Goal: Information Seeking & Learning: Learn about a topic

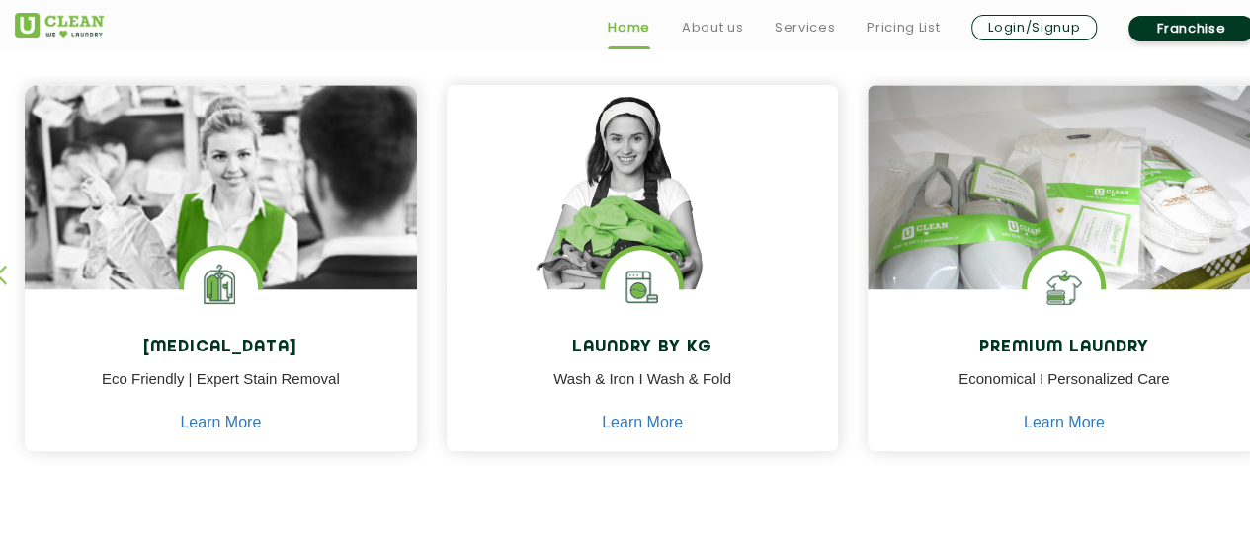
scroll to position [884, 0]
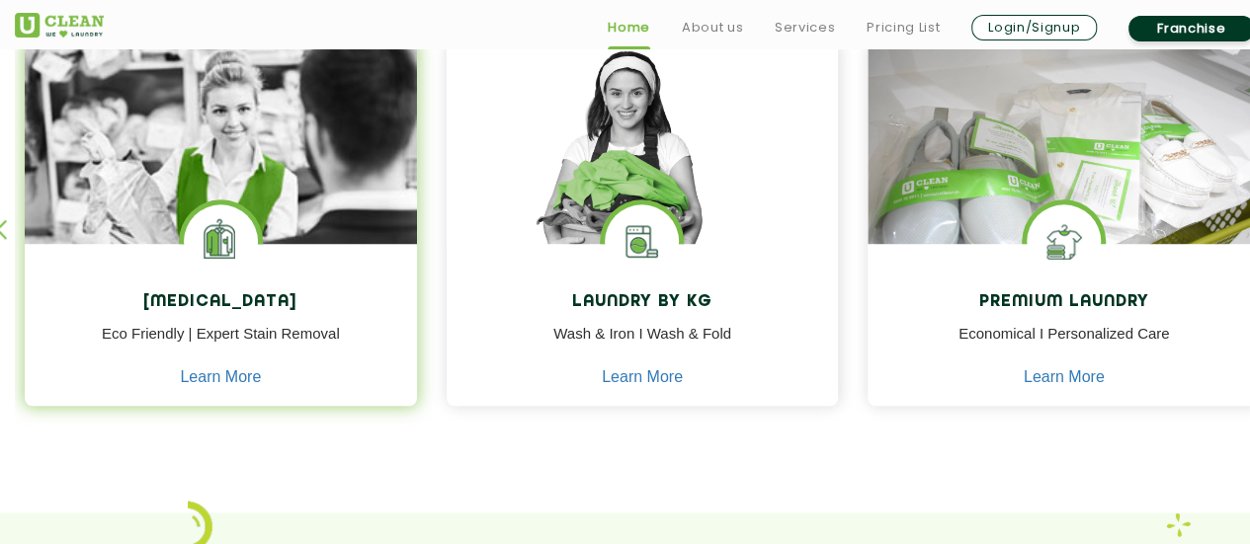
click at [236, 309] on h4 "[MEDICAL_DATA]" at bounding box center [221, 302] width 363 height 19
click at [249, 317] on div "Dry Cleaning Eco Friendly | Expert Stain Removal Learn More" at bounding box center [221, 327] width 392 height 167
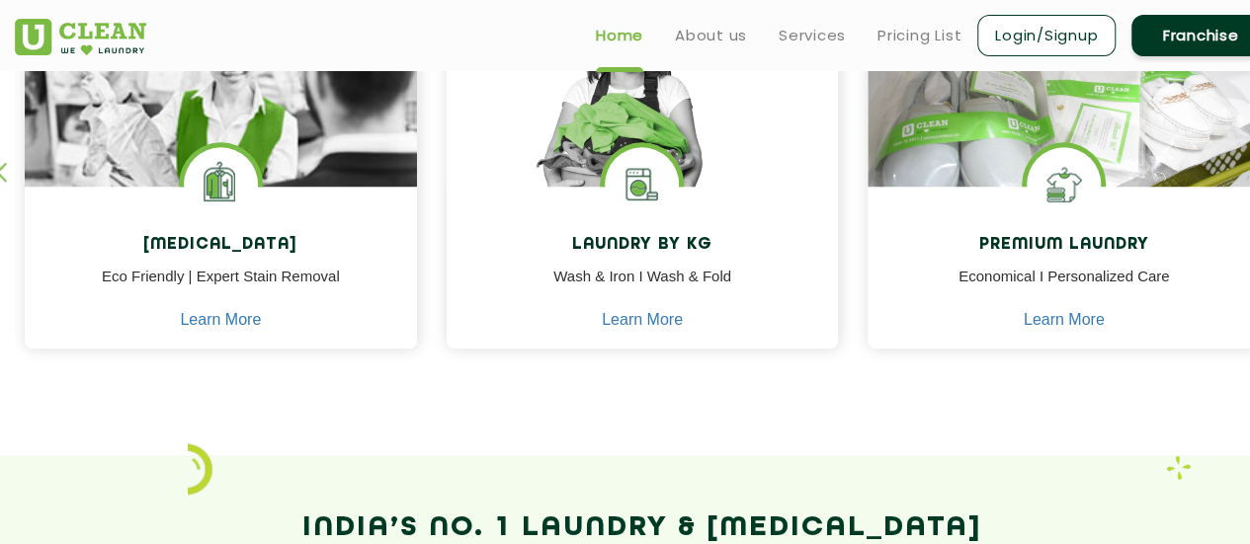
scroll to position [941, 0]
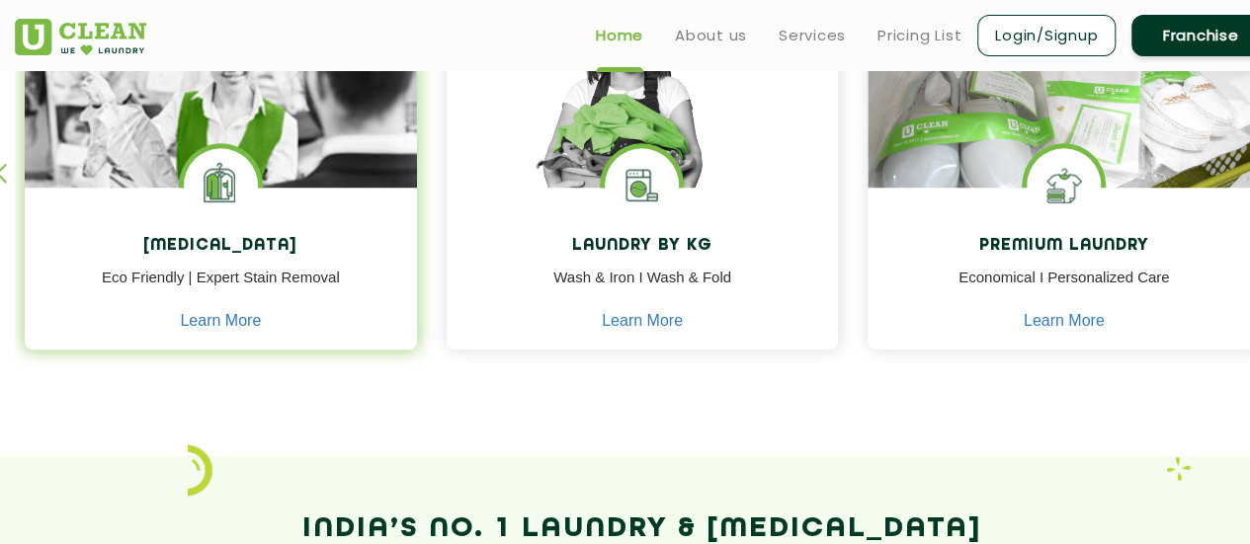
click at [227, 305] on p "Eco Friendly | Expert Stain Removal" at bounding box center [221, 289] width 363 height 44
click at [227, 335] on div "Dry Cleaning Eco Friendly | Expert Stain Removal Learn More" at bounding box center [221, 271] width 392 height 167
click at [221, 322] on link "Learn More" at bounding box center [220, 321] width 81 height 18
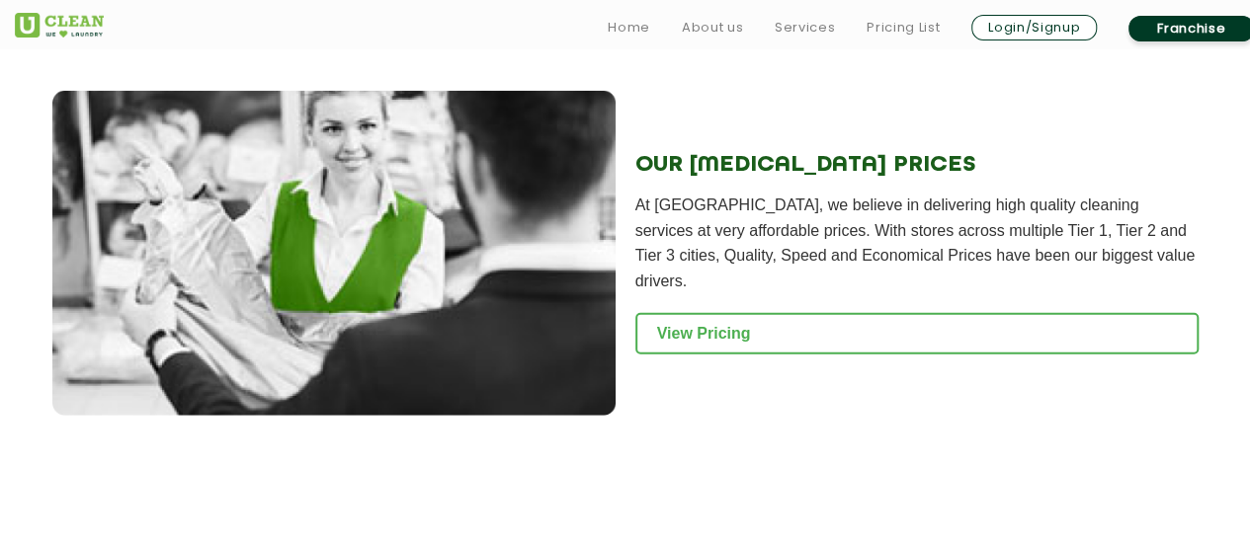
scroll to position [2417, 0]
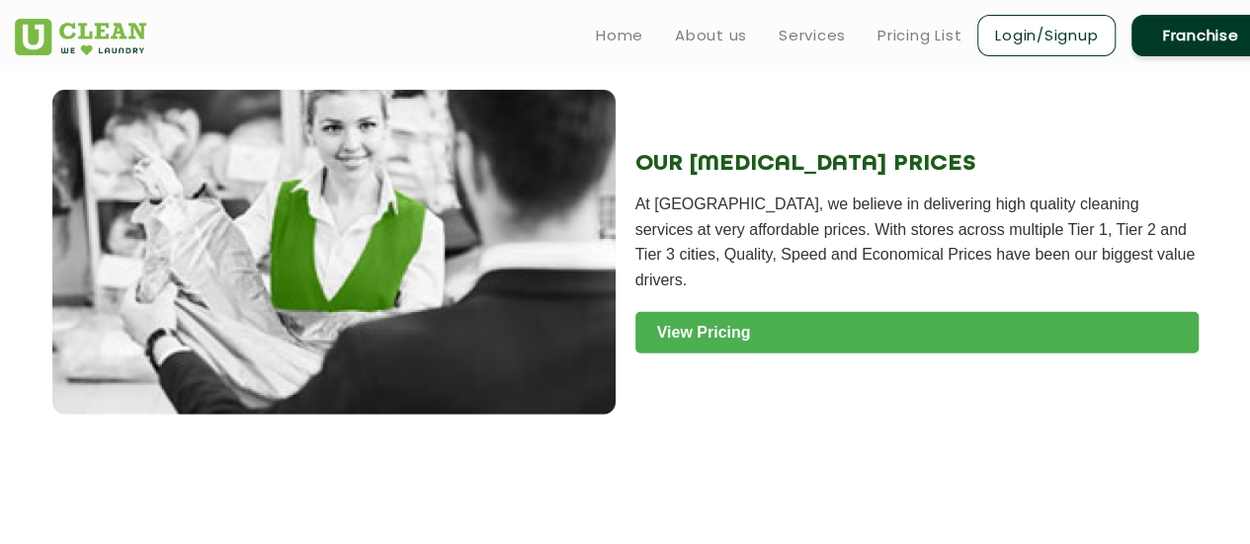
click at [767, 312] on link "View Pricing" at bounding box center [916, 332] width 563 height 41
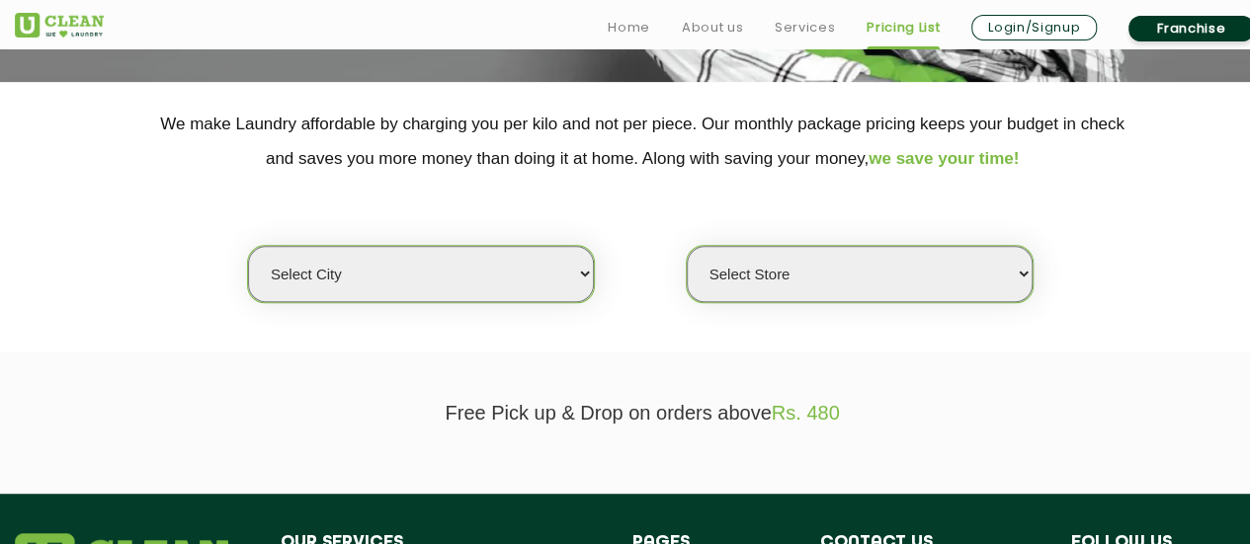
scroll to position [375, 0]
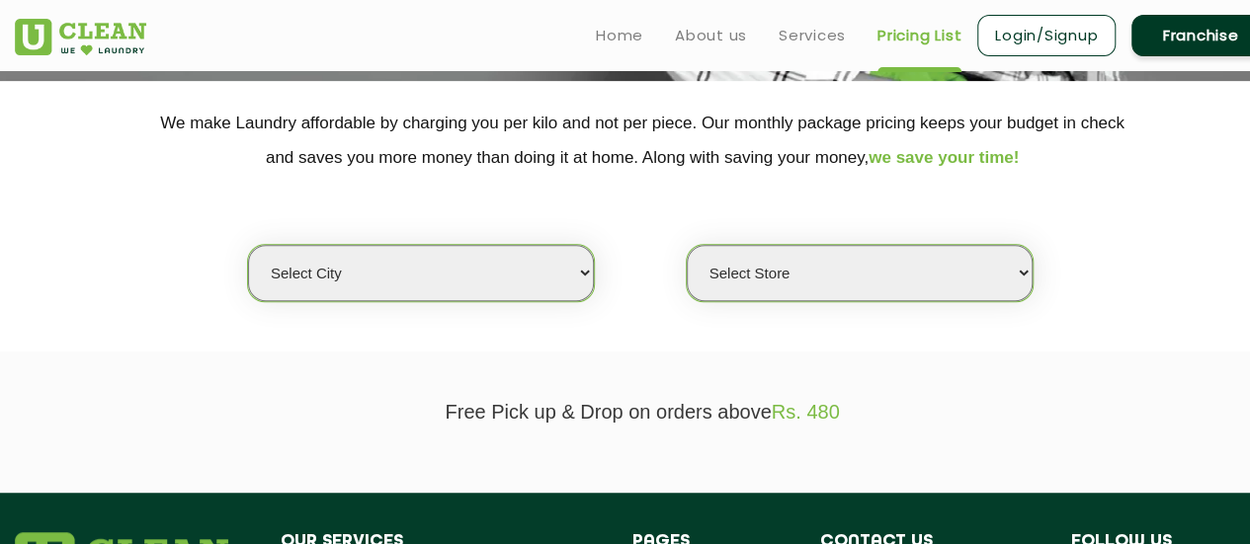
click at [555, 272] on select "Select city [GEOGRAPHIC_DATA] [GEOGRAPHIC_DATA] [GEOGRAPHIC_DATA] [GEOGRAPHIC_D…" at bounding box center [421, 273] width 346 height 56
select select "6"
click at [248, 245] on select "Select city [GEOGRAPHIC_DATA] [GEOGRAPHIC_DATA] [GEOGRAPHIC_DATA] [GEOGRAPHIC_D…" at bounding box center [421, 273] width 346 height 56
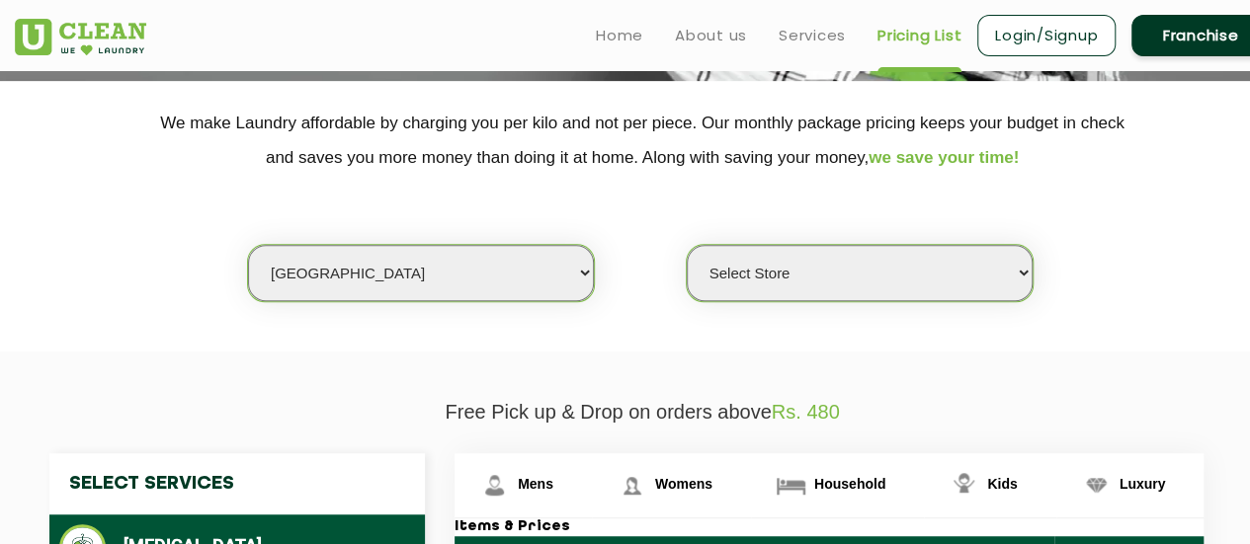
click at [804, 274] on select "Select Store [GEOGRAPHIC_DATA] [GEOGRAPHIC_DATA] UClean KR [GEOGRAPHIC_DATA] [G…" at bounding box center [860, 273] width 346 height 56
select select "450"
click at [687, 245] on select "Select Store [GEOGRAPHIC_DATA] [GEOGRAPHIC_DATA] UClean KR [GEOGRAPHIC_DATA] [G…" at bounding box center [860, 273] width 346 height 56
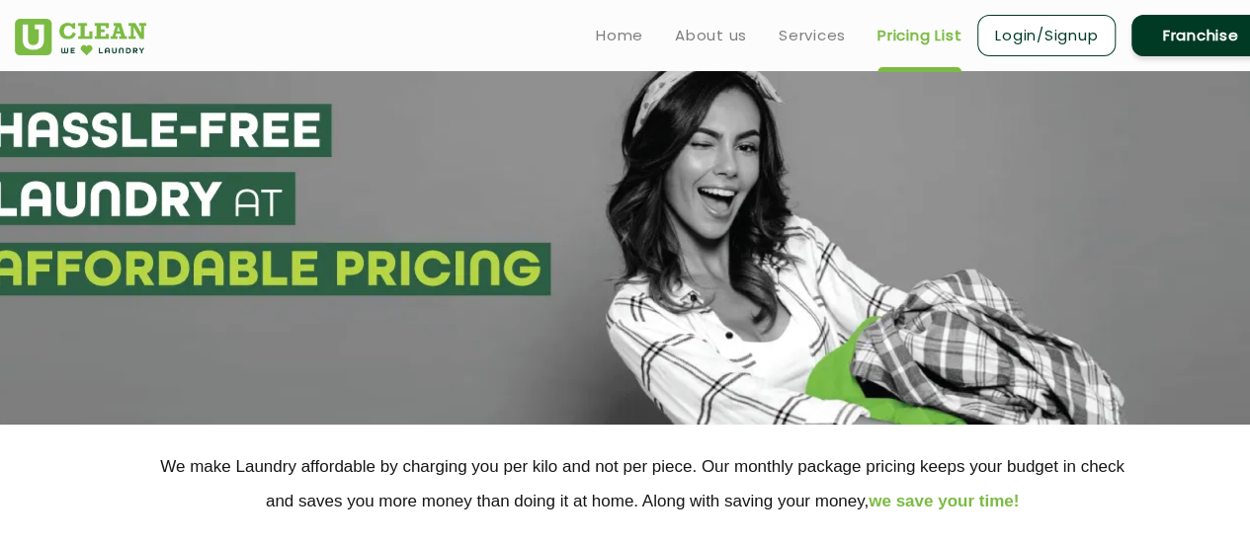
scroll to position [0, 0]
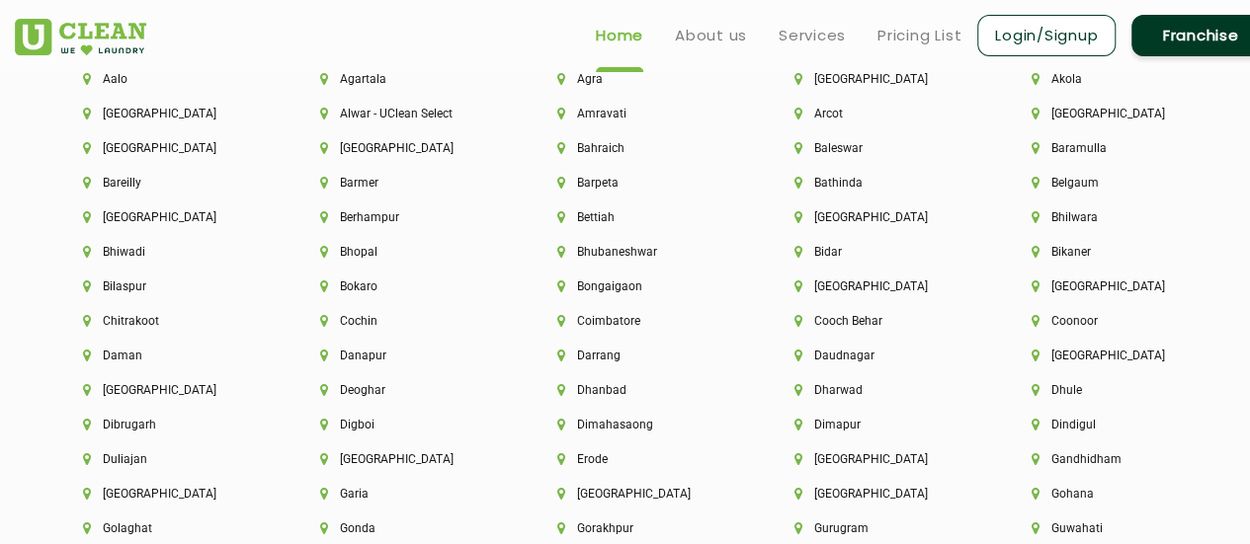
scroll to position [4251, 0]
click at [121, 217] on li "[GEOGRAPHIC_DATA]" at bounding box center [168, 218] width 170 height 14
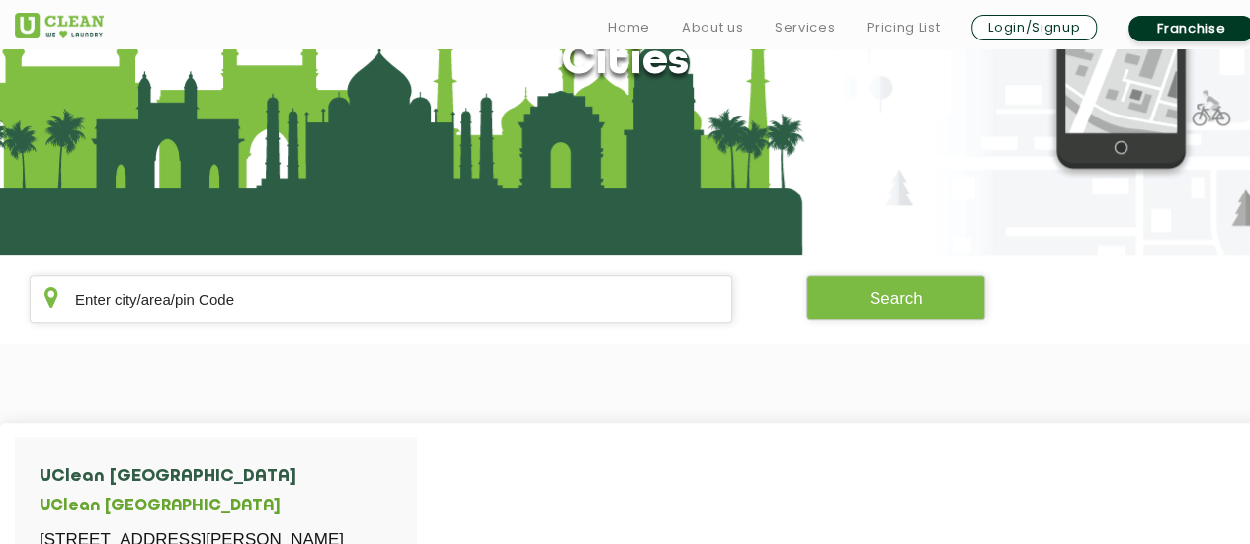
scroll to position [225, 0]
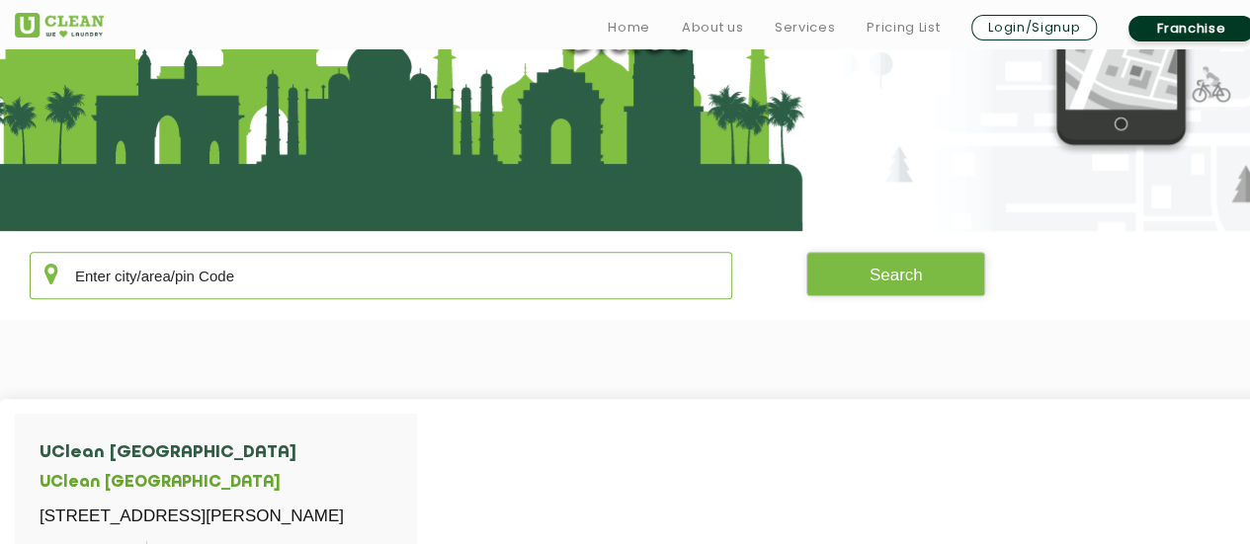
click at [205, 279] on input "text" at bounding box center [381, 275] width 702 height 47
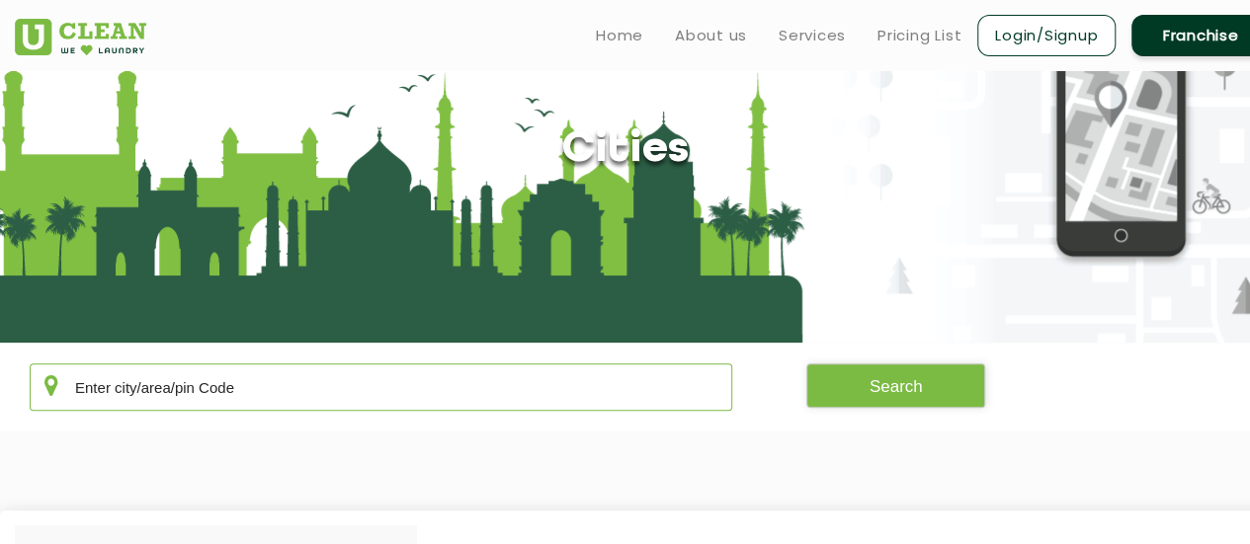
scroll to position [108, 0]
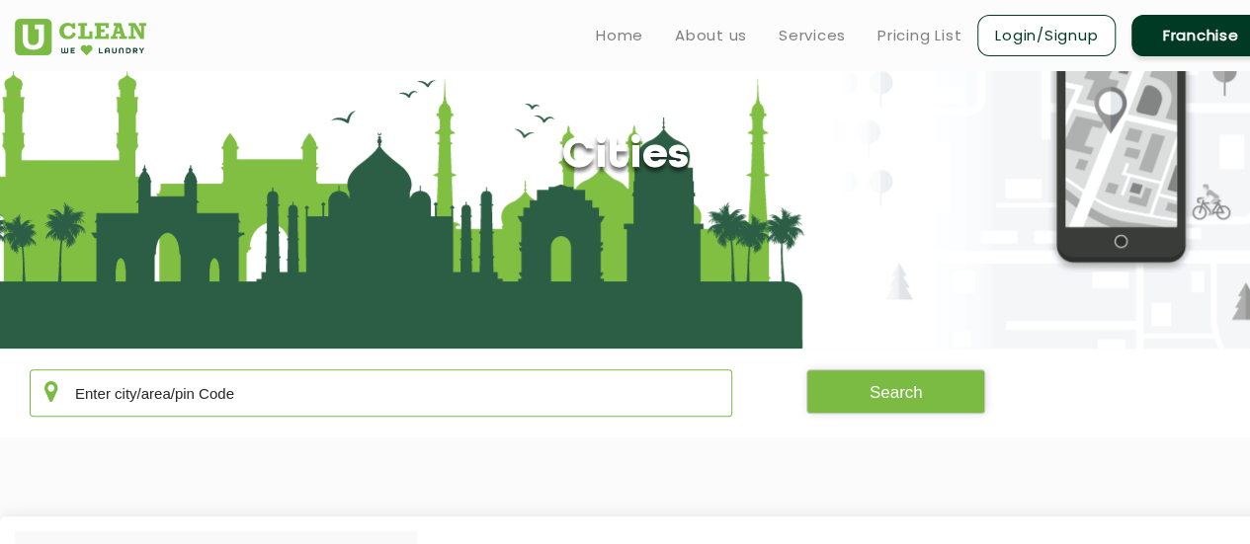
click at [166, 402] on input "text" at bounding box center [381, 393] width 702 height 47
type input "560037"
click at [879, 404] on button "Search" at bounding box center [896, 392] width 180 height 44
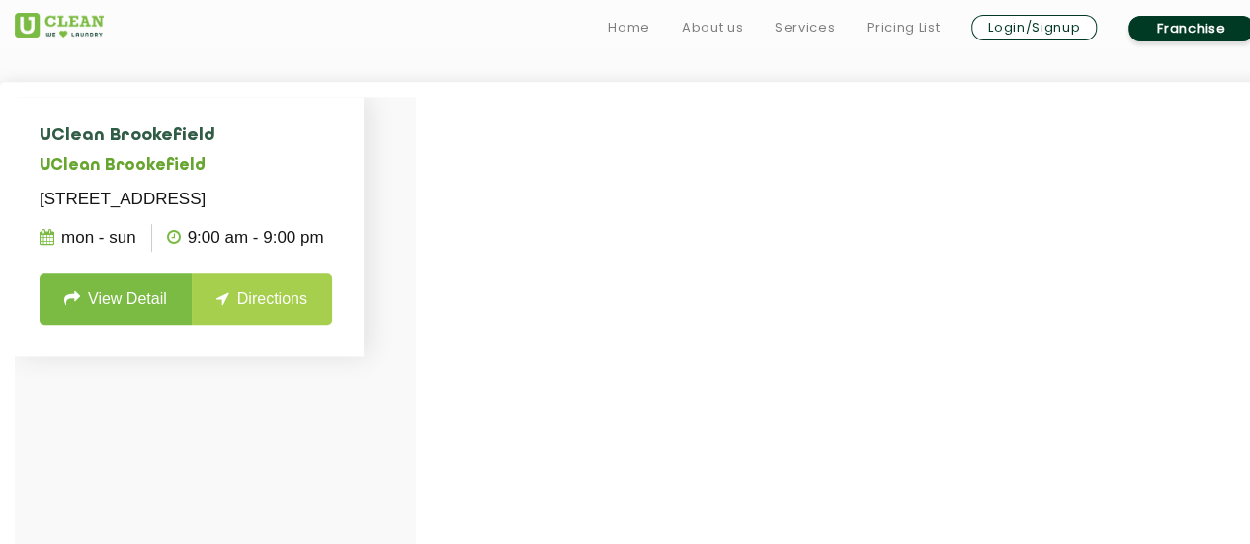
scroll to position [553, 0]
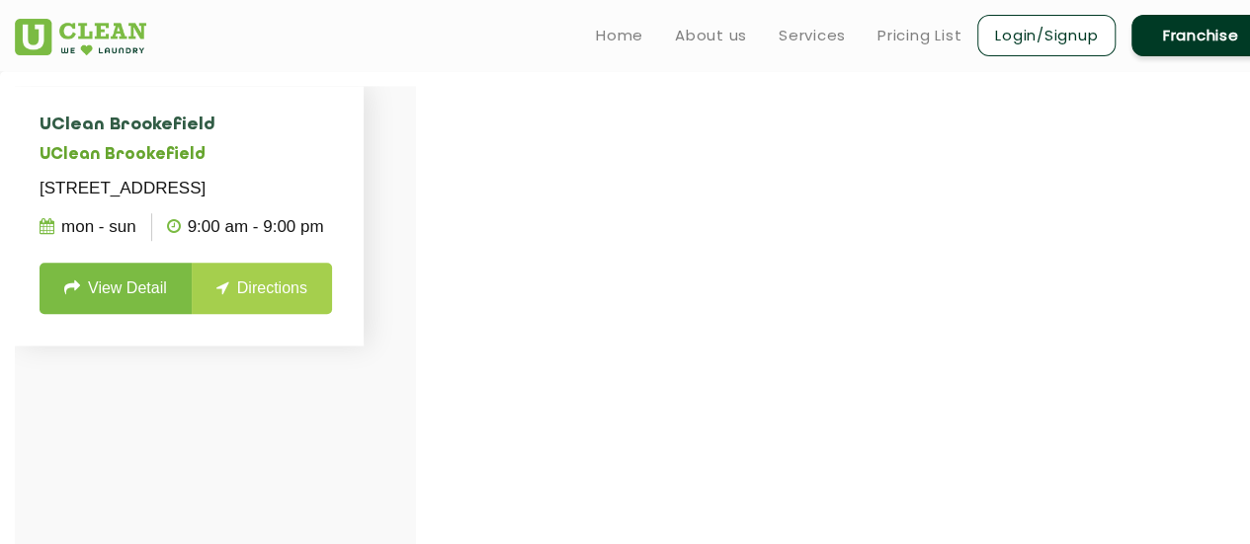
click at [138, 314] on link "View Detail" at bounding box center [116, 288] width 152 height 51
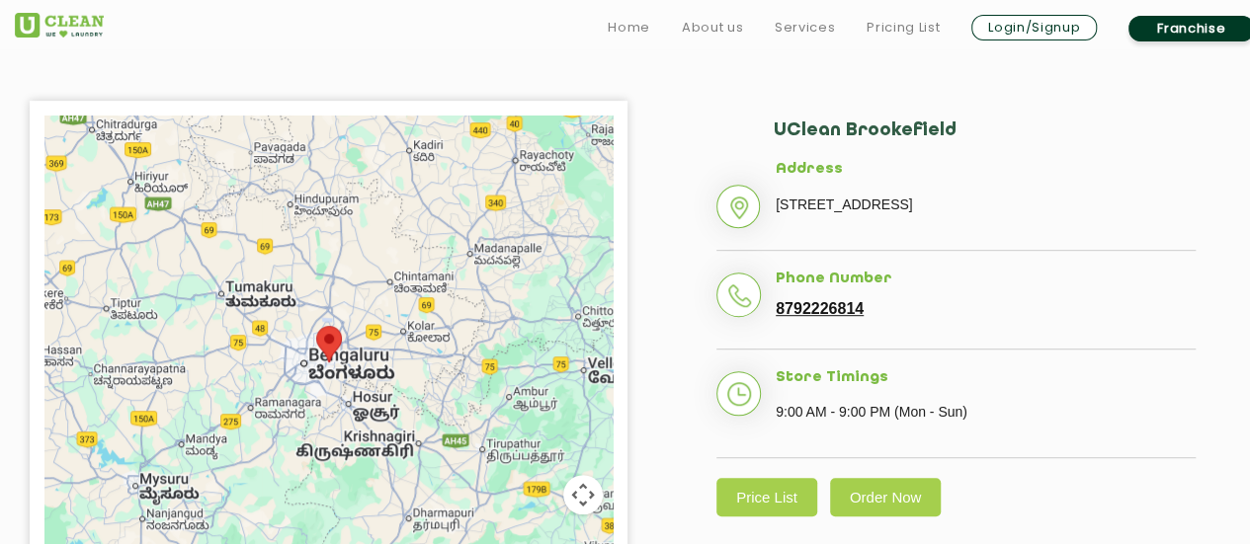
scroll to position [665, 0]
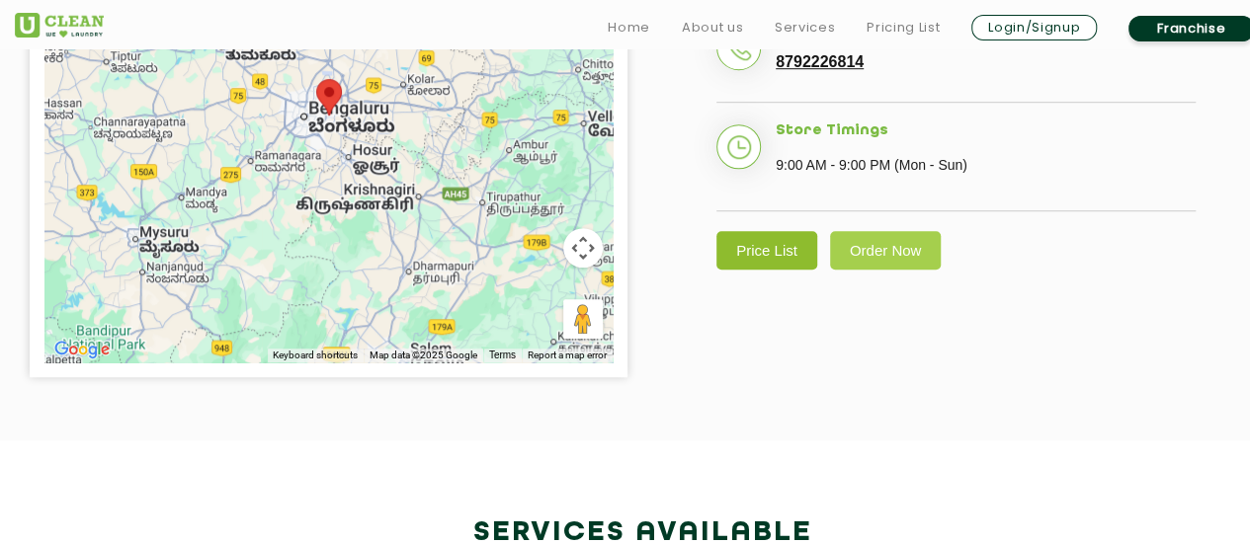
click at [774, 270] on link "Price List" at bounding box center [766, 250] width 101 height 39
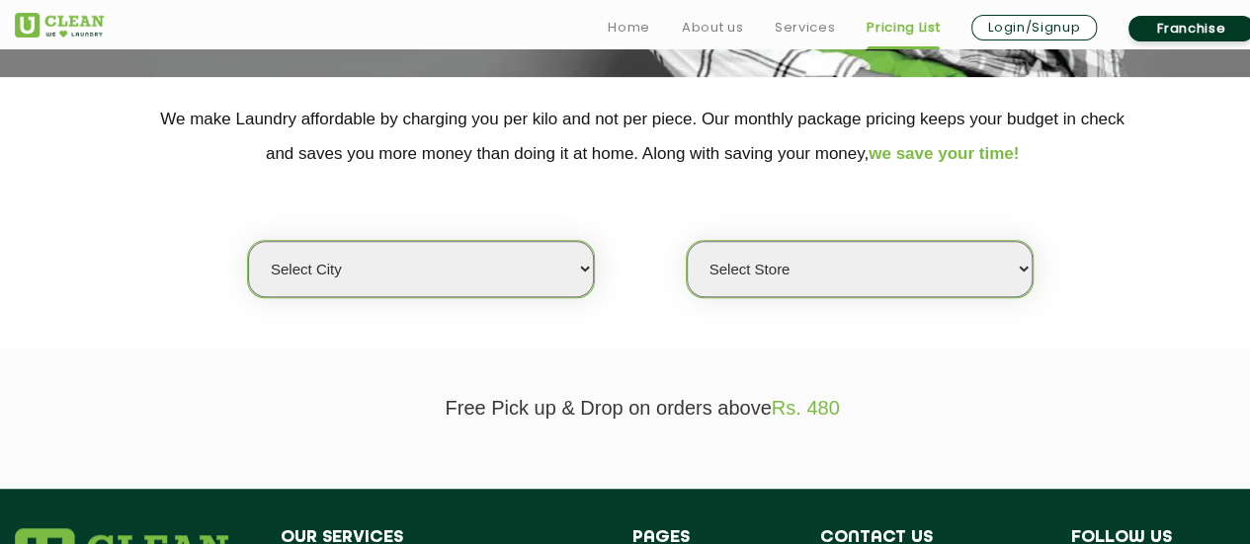
scroll to position [395, 0]
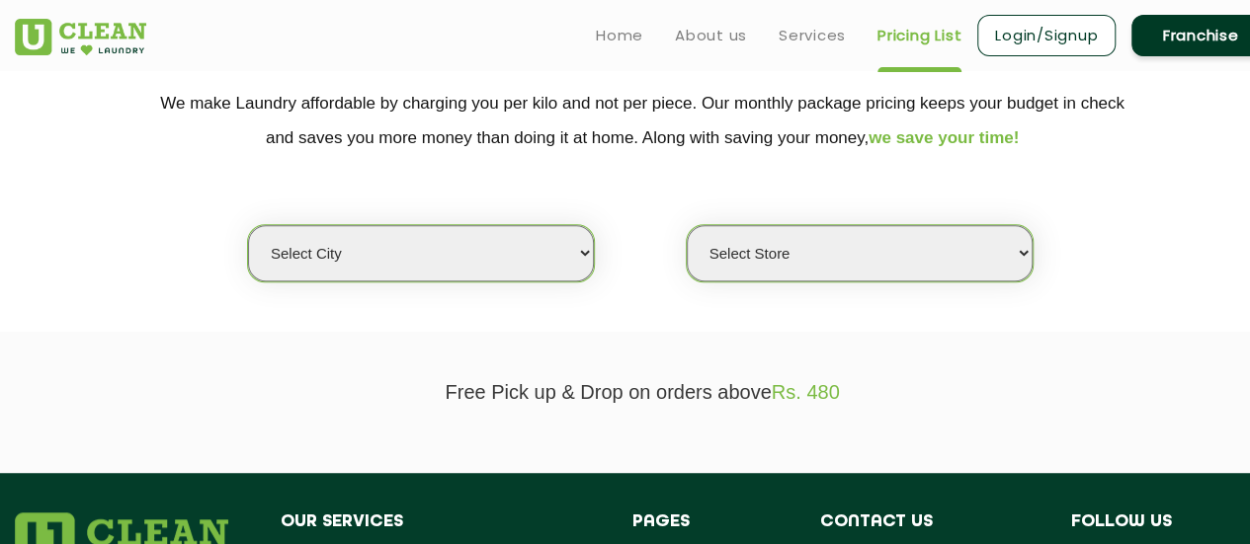
click at [547, 248] on select "Select city [GEOGRAPHIC_DATA] [GEOGRAPHIC_DATA] [GEOGRAPHIC_DATA] [GEOGRAPHIC_D…" at bounding box center [421, 253] width 346 height 56
select select "129"
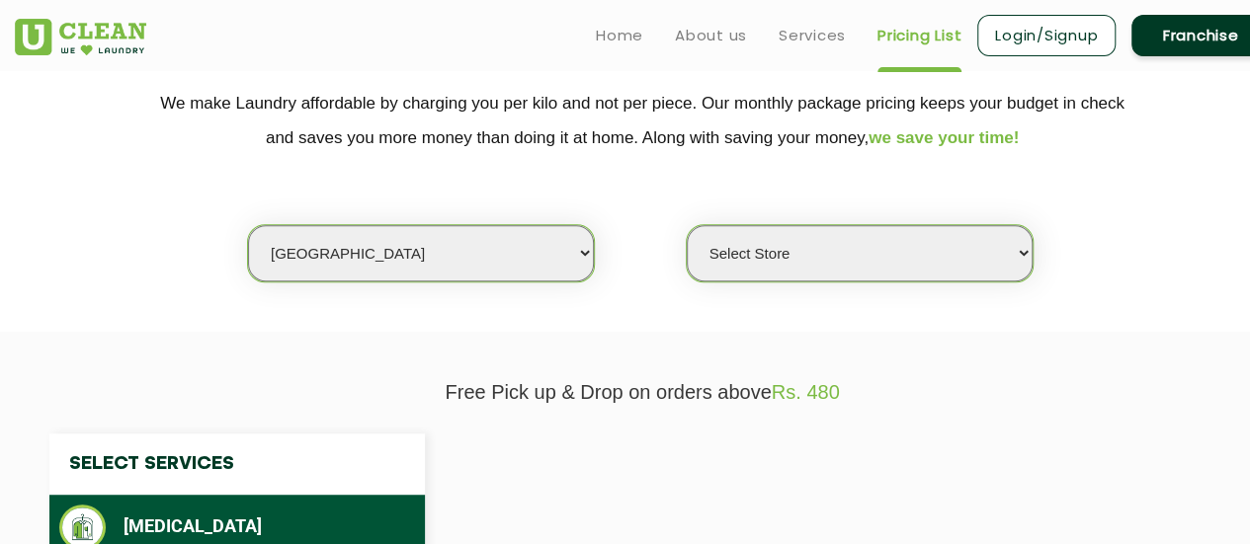
click at [339, 255] on select "Select city [GEOGRAPHIC_DATA] [GEOGRAPHIC_DATA] [GEOGRAPHIC_DATA] [GEOGRAPHIC_D…" at bounding box center [421, 253] width 346 height 56
select select "0"
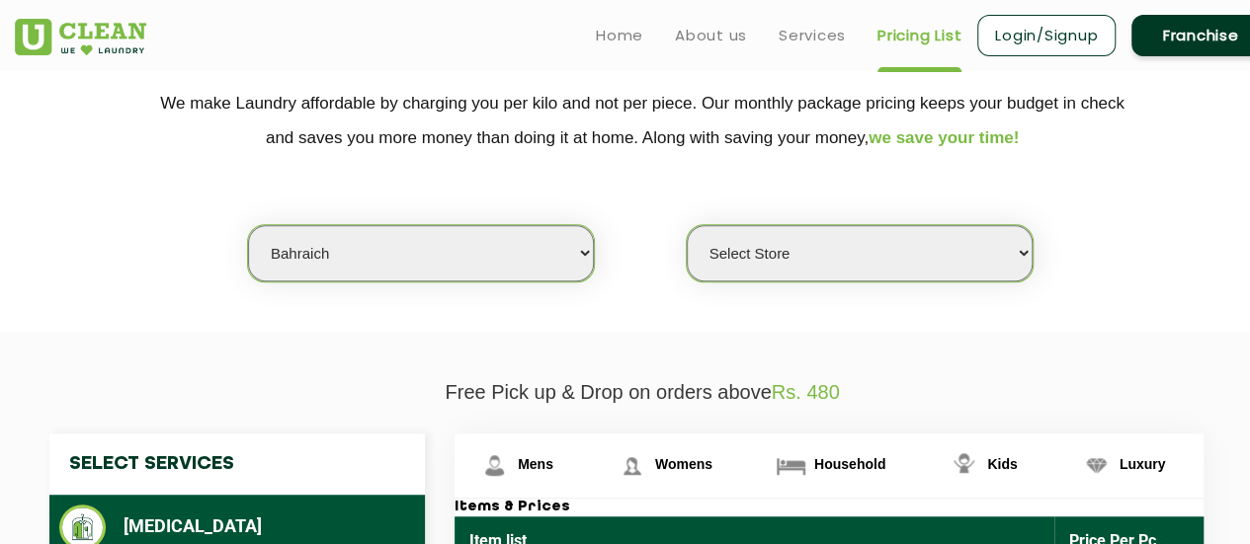
select select "7"
select select "0"
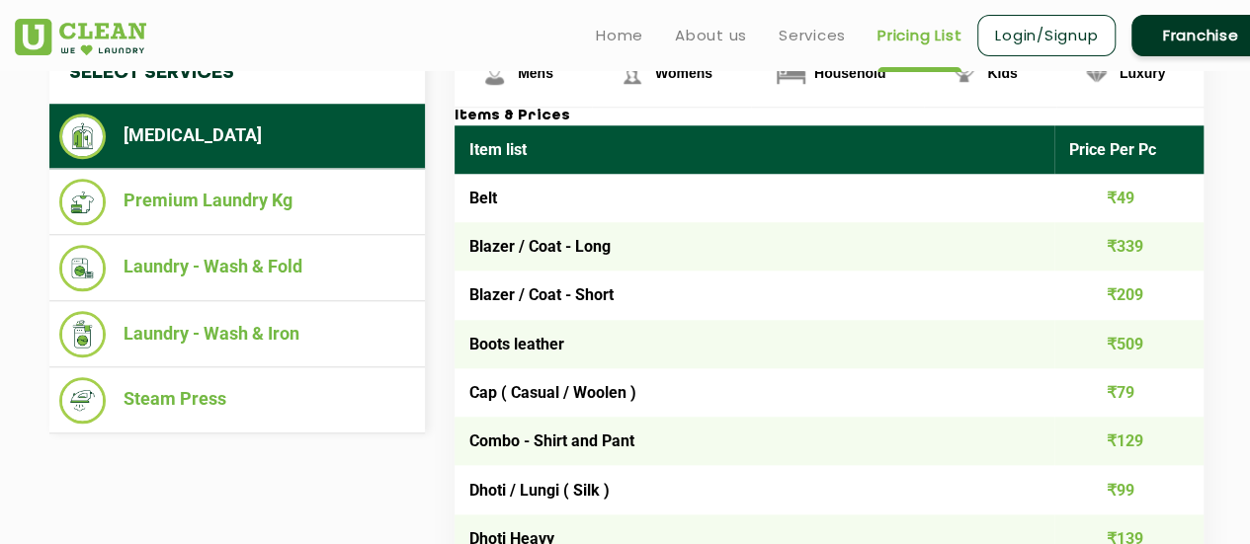
scroll to position [787, 0]
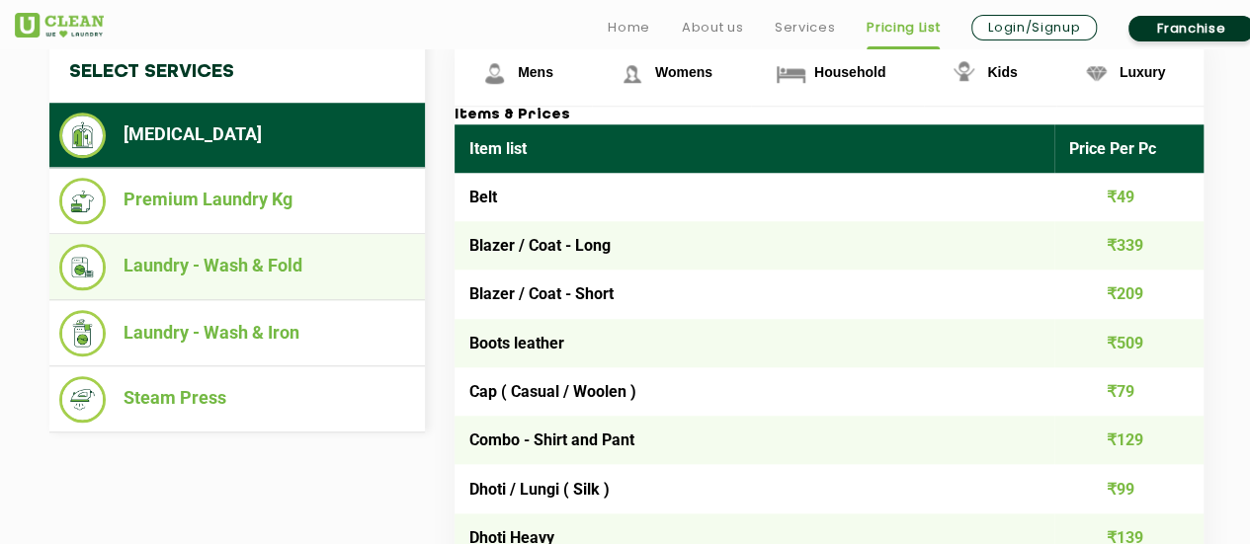
click at [263, 253] on li "Laundry - Wash & Fold" at bounding box center [237, 267] width 356 height 46
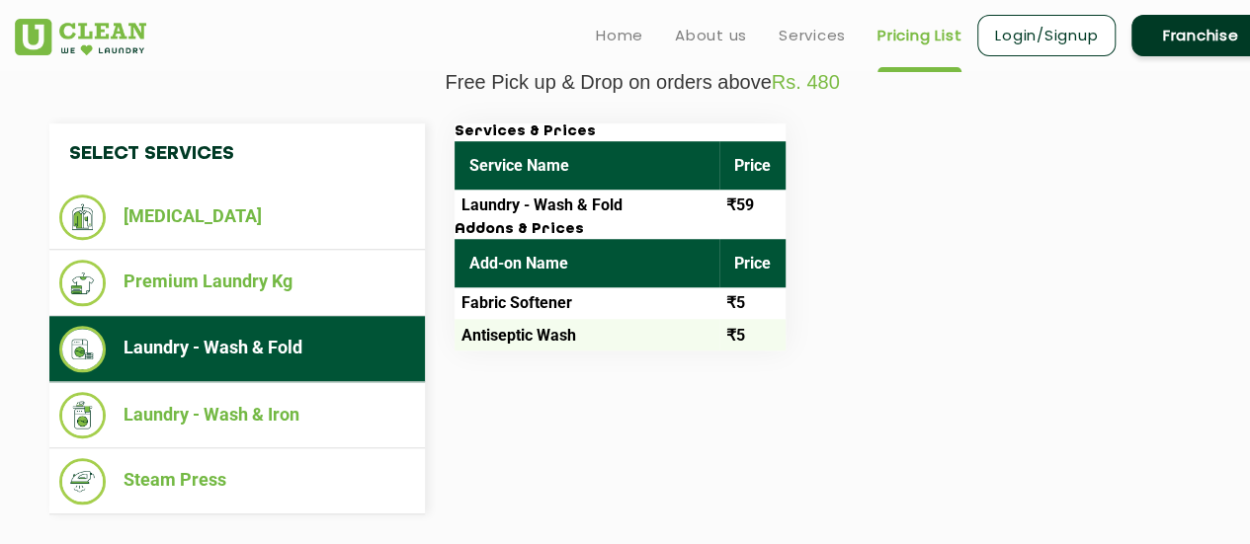
scroll to position [704, 0]
